Goal: Task Accomplishment & Management: Manage account settings

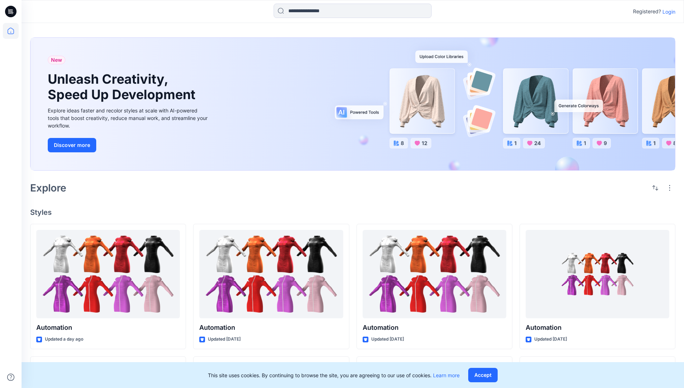
click at [667, 11] on p "Login" at bounding box center [668, 12] width 13 height 8
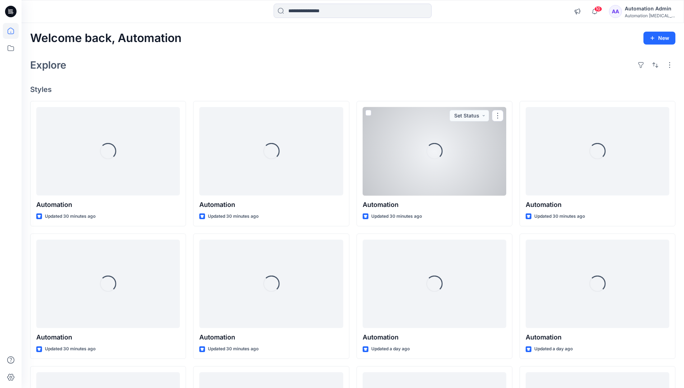
click at [14, 31] on icon at bounding box center [11, 31] width 6 height 6
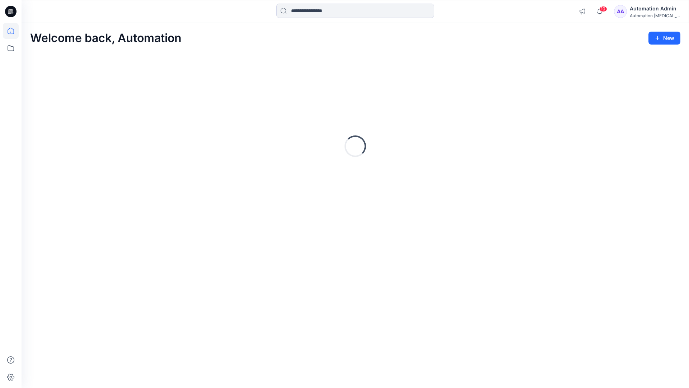
click at [12, 48] on icon at bounding box center [11, 48] width 16 height 16
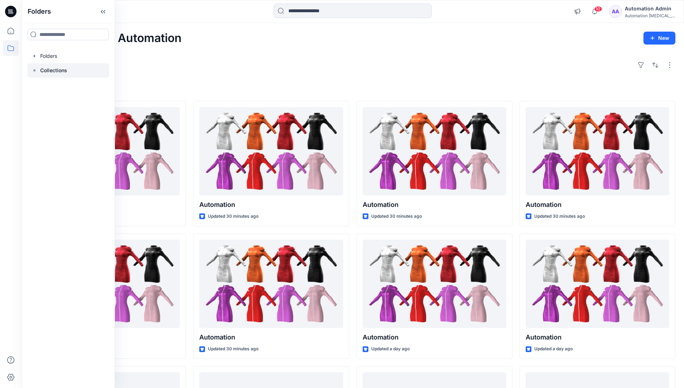
click at [53, 69] on p "Collections" at bounding box center [53, 70] width 27 height 9
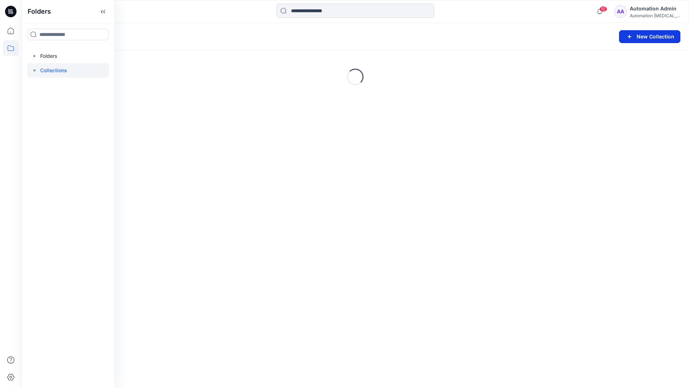
click at [640, 37] on button "New Collection" at bounding box center [649, 36] width 61 height 13
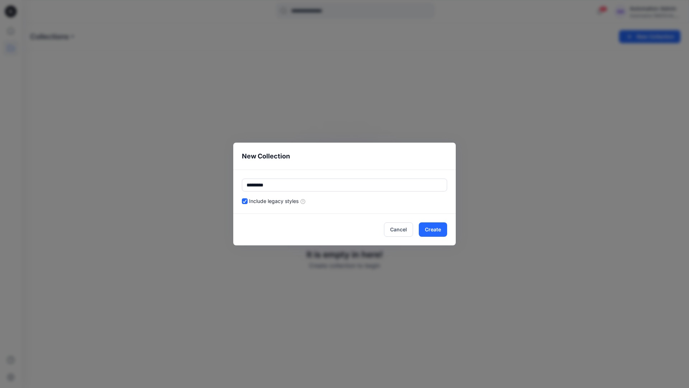
type input "*********"
click at [367, 199] on div "Include legacy styles" at bounding box center [344, 201] width 205 height 8
click at [401, 228] on button "Cancel" at bounding box center [398, 229] width 29 height 14
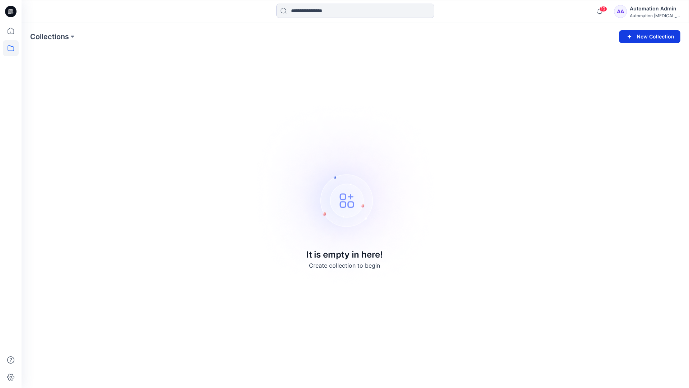
click at [654, 36] on button "New Collection" at bounding box center [649, 36] width 61 height 13
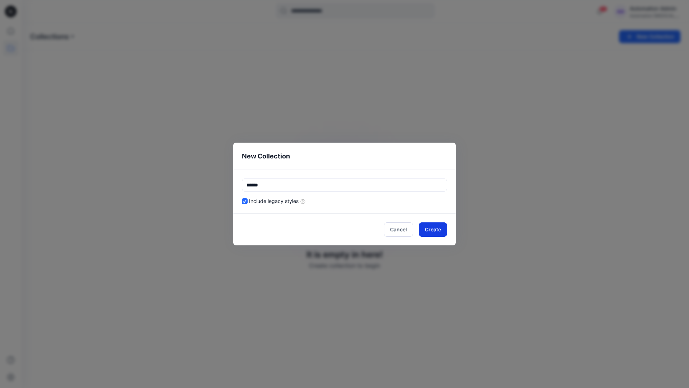
type input "******"
click at [440, 228] on button "Create" at bounding box center [433, 229] width 28 height 14
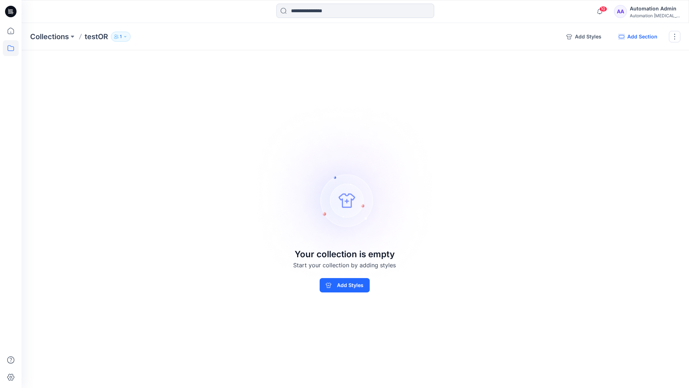
click at [641, 37] on button "Add Section" at bounding box center [638, 36] width 50 height 11
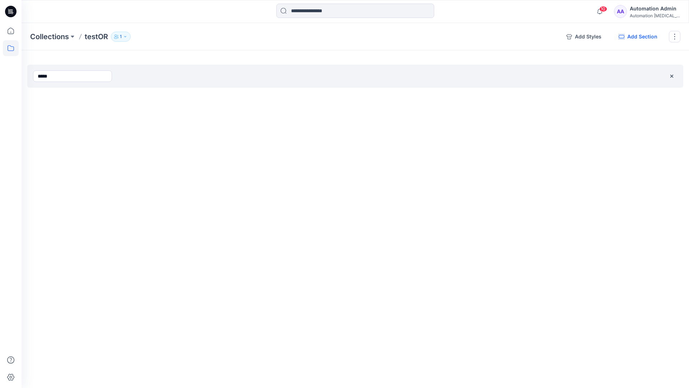
type input "*****"
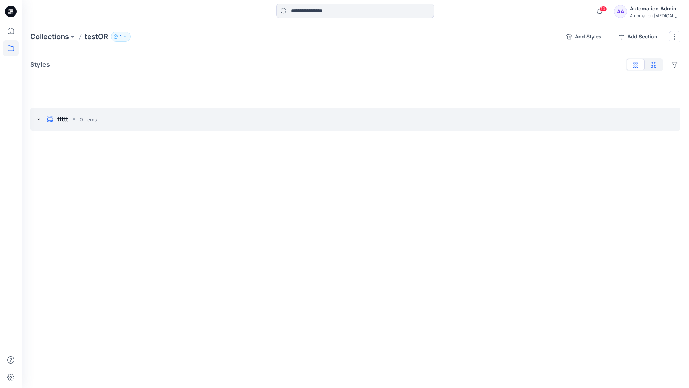
click at [654, 65] on icon "button" at bounding box center [654, 65] width 6 height 6
click at [636, 65] on icon "button" at bounding box center [636, 64] width 2 height 4
click at [674, 37] on button "button" at bounding box center [674, 36] width 11 height 11
click at [637, 65] on button "Clone Collection" at bounding box center [640, 69] width 78 height 13
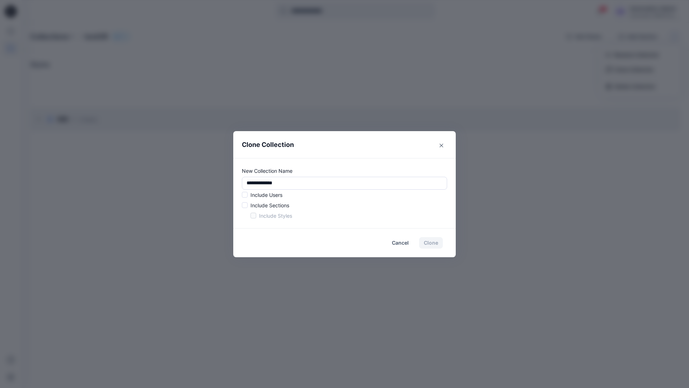
click at [266, 193] on p "Include Users" at bounding box center [266, 195] width 32 height 8
click at [246, 196] on span at bounding box center [245, 195] width 6 height 6
click at [246, 205] on span at bounding box center [245, 205] width 6 height 6
click at [252, 216] on span at bounding box center [253, 215] width 6 height 6
click at [433, 244] on button "Clone" at bounding box center [431, 242] width 24 height 11
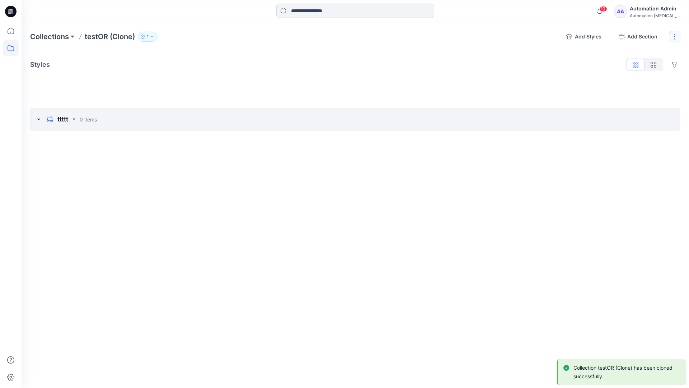
click at [677, 36] on button "button" at bounding box center [674, 36] width 11 height 11
click at [641, 87] on button "Delete Collection" at bounding box center [640, 86] width 78 height 13
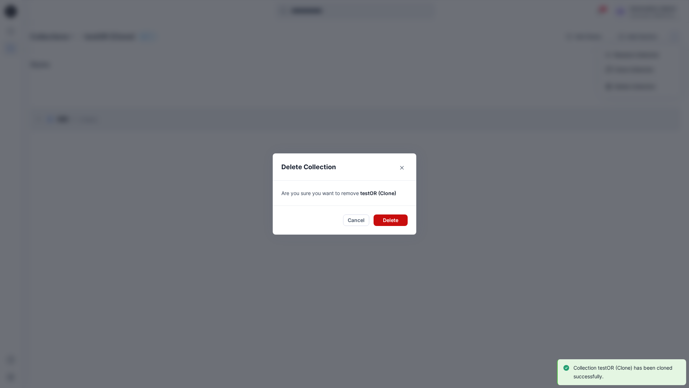
click at [386, 218] on button "Delete" at bounding box center [391, 219] width 34 height 11
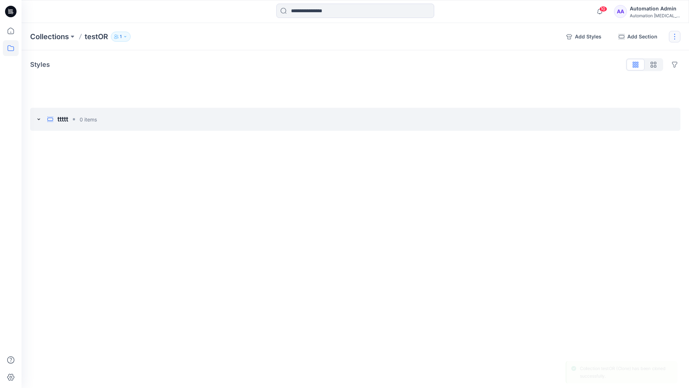
click at [673, 36] on button "button" at bounding box center [674, 36] width 11 height 11
click at [626, 89] on button "Delete Collection" at bounding box center [640, 86] width 78 height 13
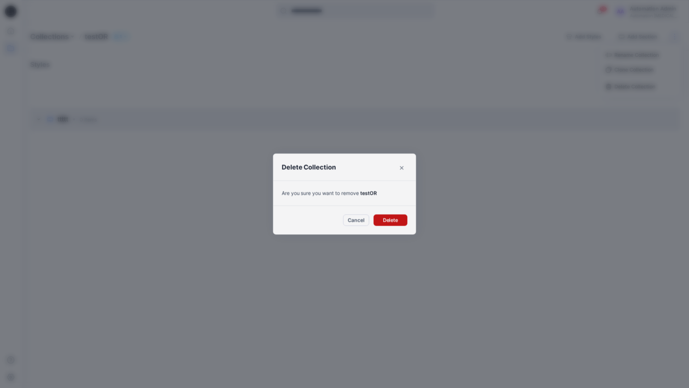
click at [393, 221] on button "Delete" at bounding box center [391, 219] width 34 height 11
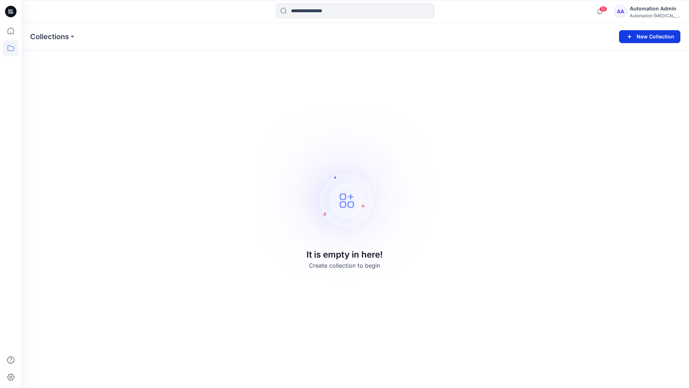
click at [656, 38] on button "New Collection" at bounding box center [649, 36] width 61 height 13
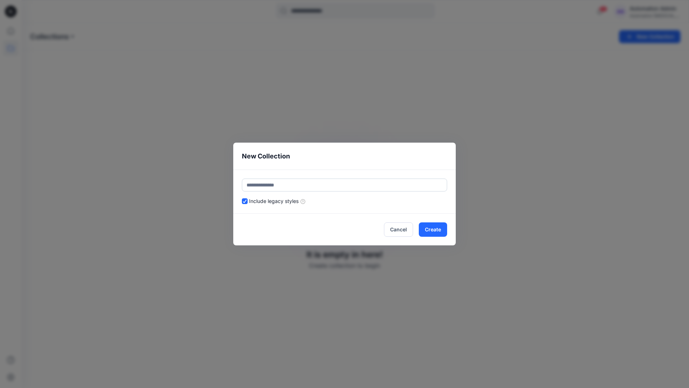
click at [321, 184] on input "text" at bounding box center [344, 184] width 205 height 13
type input "******"
click at [382, 160] on header "New Collection" at bounding box center [344, 155] width 223 height 27
click at [440, 231] on button "Create" at bounding box center [433, 229] width 28 height 14
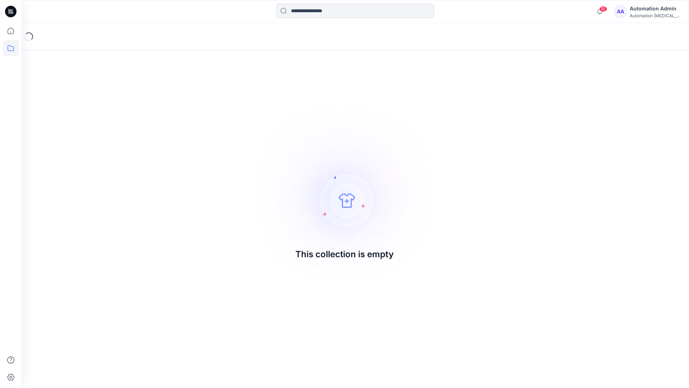
drag, startPoint x: 440, startPoint y: 231, endPoint x: 303, endPoint y: 196, distance: 141.6
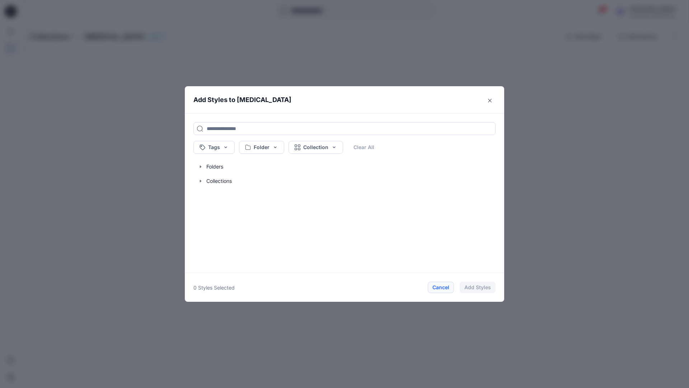
click at [440, 287] on button "Cancel" at bounding box center [441, 286] width 26 height 11
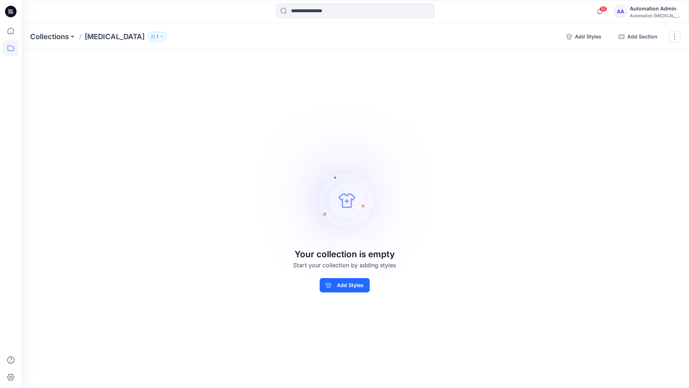
click at [666, 8] on div "Automation Admin" at bounding box center [655, 8] width 50 height 9
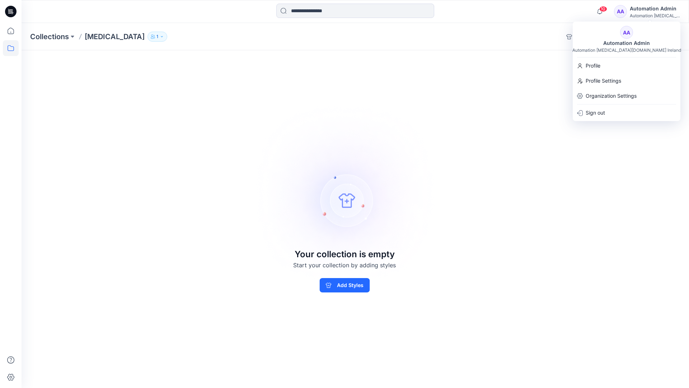
click at [508, 71] on div "Collections [MEDICAL_DATA] 1 Add Styles Add Section Rename Collection Clone Col…" at bounding box center [356, 205] width 668 height 365
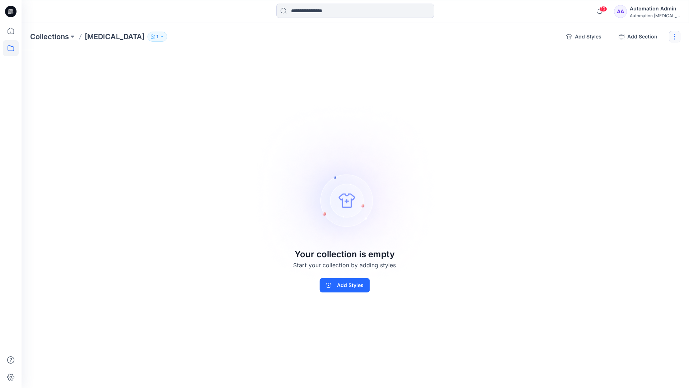
click at [674, 39] on button "button" at bounding box center [674, 36] width 11 height 11
click at [633, 85] on button "Delete Collection" at bounding box center [640, 86] width 78 height 13
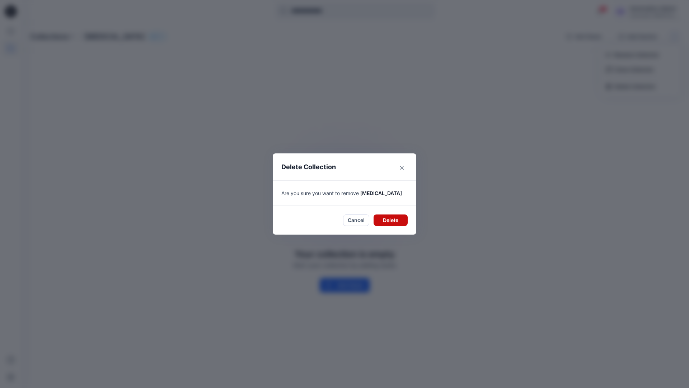
click at [385, 220] on button "Delete" at bounding box center [391, 219] width 34 height 11
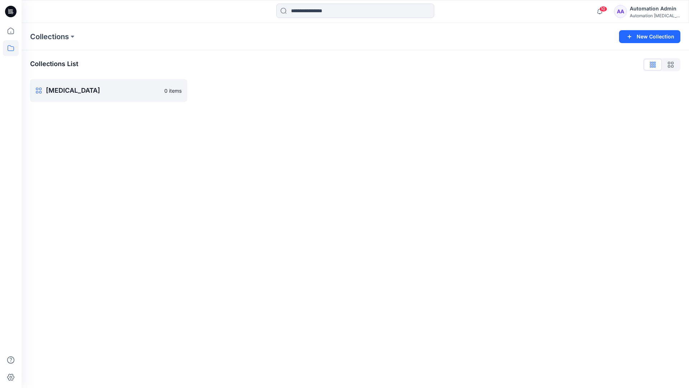
click at [642, 12] on div "Automation Admin" at bounding box center [655, 8] width 50 height 9
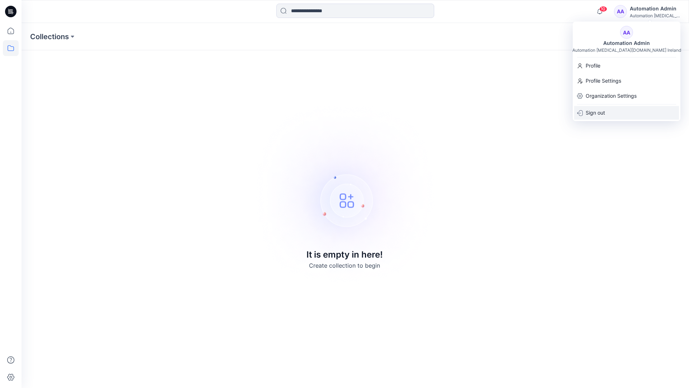
click at [605, 110] on p "Sign out" at bounding box center [595, 113] width 19 height 14
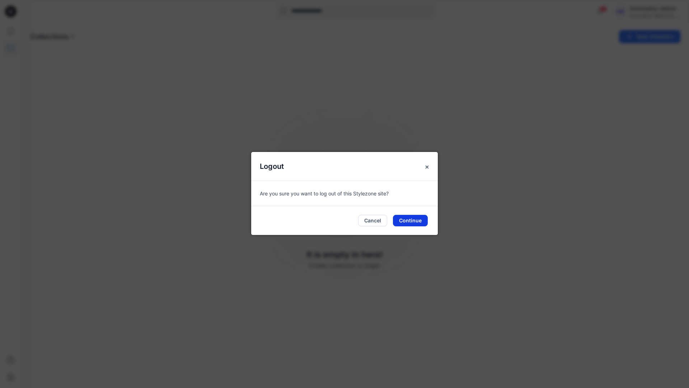
click at [410, 220] on button "Continue" at bounding box center [410, 220] width 35 height 11
